Goal: Information Seeking & Learning: Learn about a topic

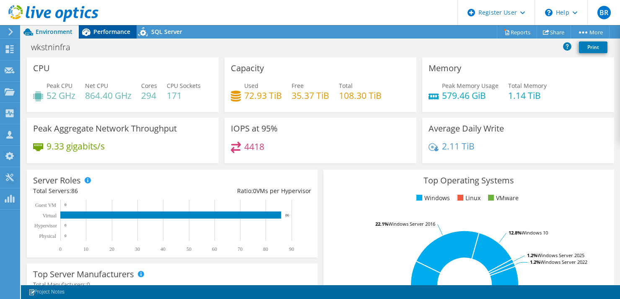
click at [104, 26] on div "Performance" at bounding box center [108, 31] width 58 height 13
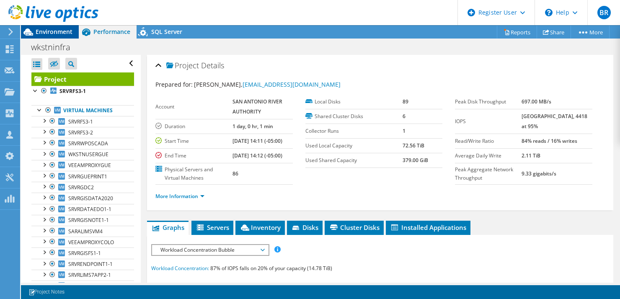
click at [47, 29] on span "Environment" at bounding box center [54, 32] width 37 height 8
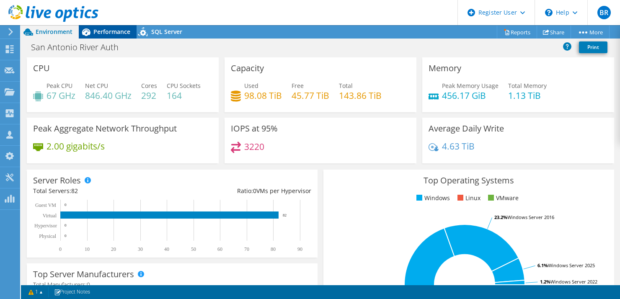
click at [114, 32] on span "Performance" at bounding box center [111, 32] width 37 height 8
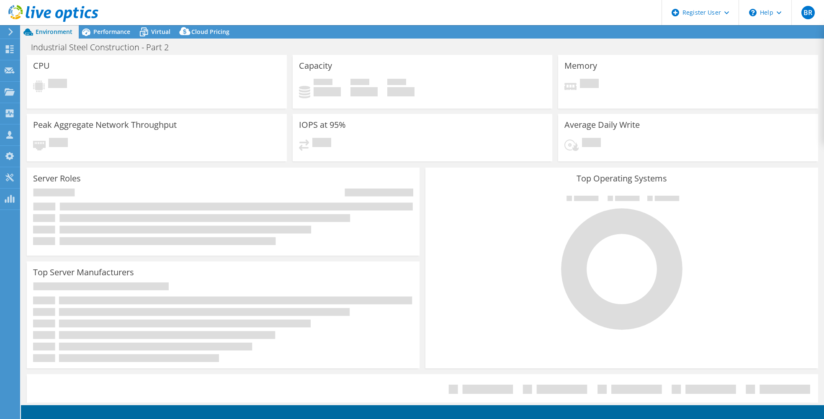
select select "USD"
select select "USEast"
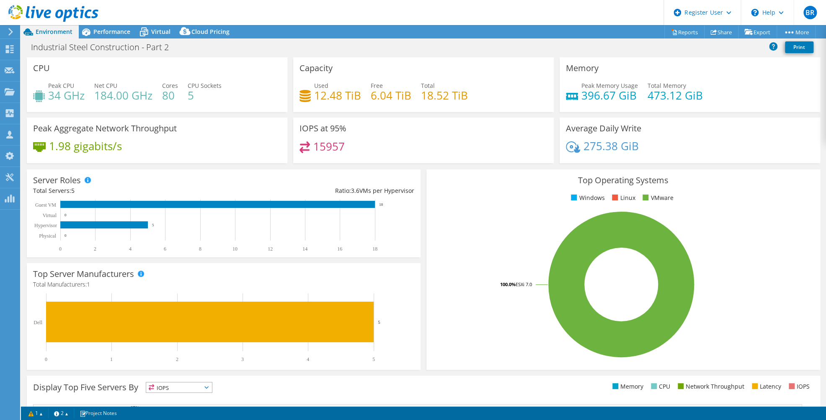
drag, startPoint x: 142, startPoint y: 146, endPoint x: 41, endPoint y: 146, distance: 100.5
click at [41, 146] on div "1.98 gigabits/s" at bounding box center [157, 151] width 248 height 18
click at [180, 152] on div "1.98 gigabits/s" at bounding box center [157, 151] width 248 height 18
